Goal: Information Seeking & Learning: Learn about a topic

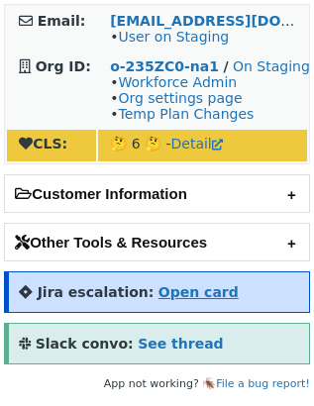
click at [190, 300] on strong "Open card" at bounding box center [199, 293] width 80 height 16
